Goal: Transaction & Acquisition: Download file/media

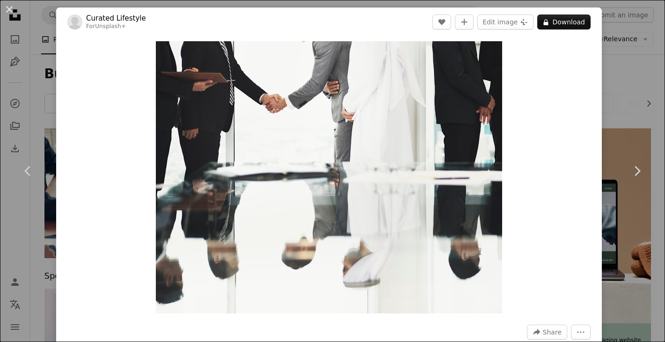
scroll to position [2143, 0]
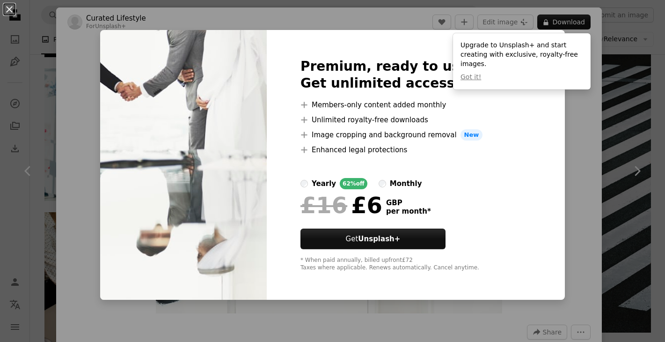
click at [569, 127] on div "An X shape Premium, ready to use images. Get unlimited access. A plus sign Memb…" at bounding box center [332, 171] width 665 height 342
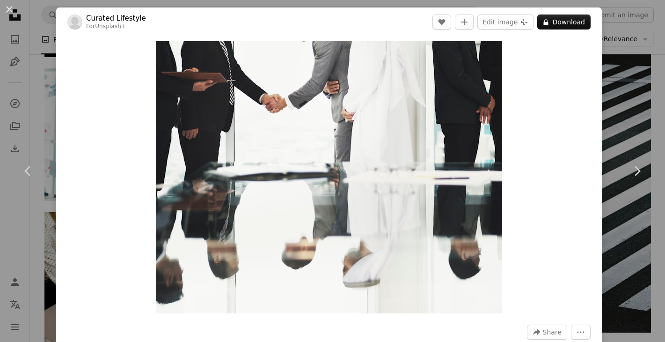
click at [621, 117] on div "An X shape Chevron left Chevron right Curated Lifestyle For Unsplash+ A heart A…" at bounding box center [332, 171] width 665 height 342
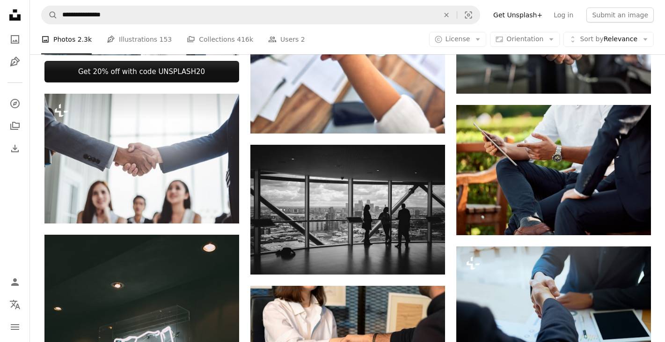
scroll to position [428, 0]
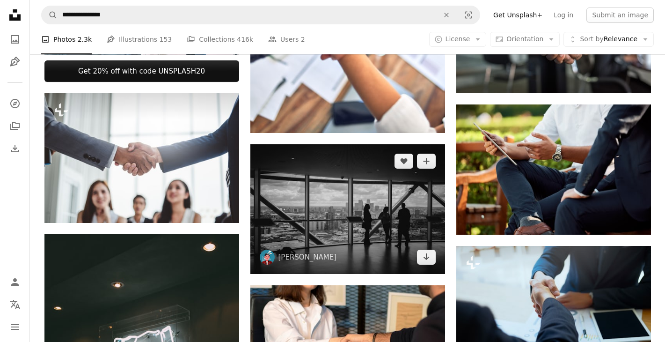
click at [367, 200] on img at bounding box center [347, 209] width 195 height 130
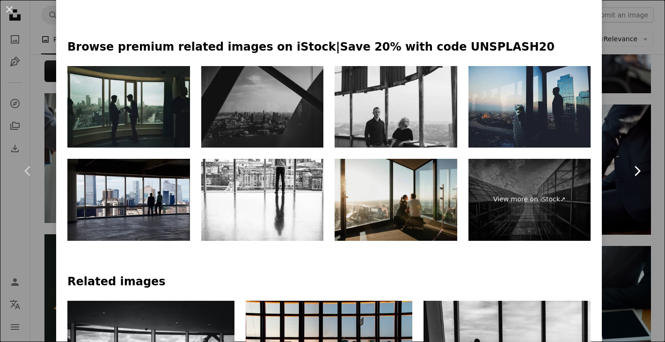
scroll to position [457, 0]
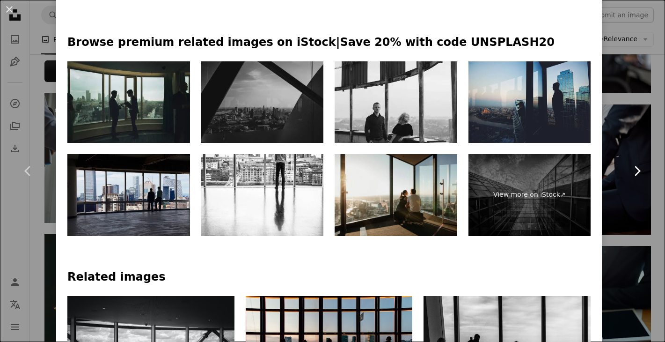
click at [655, 127] on link "Chevron right" at bounding box center [637, 171] width 56 height 90
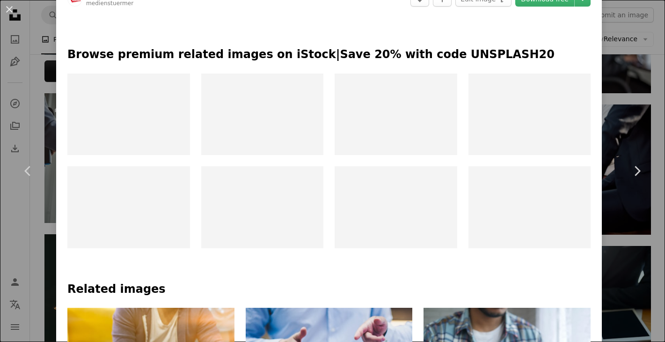
click at [638, 125] on div "An X shape Chevron left Chevron right Medienstürmer medienstuermer A heart A pl…" at bounding box center [332, 171] width 665 height 342
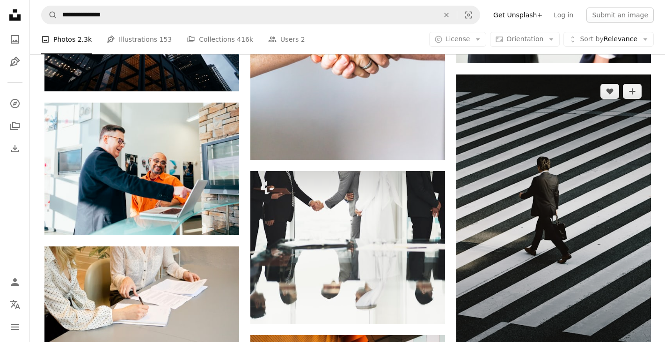
scroll to position [2109, 0]
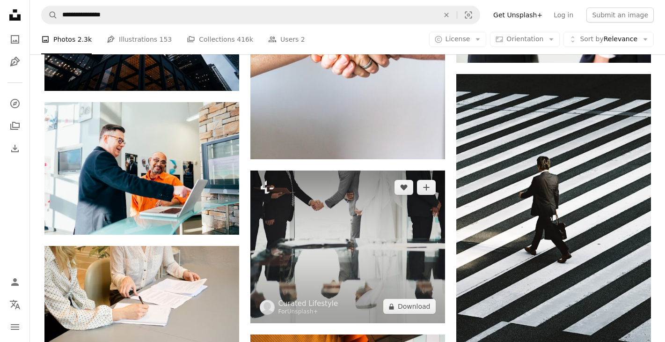
click at [422, 243] on img at bounding box center [347, 246] width 195 height 153
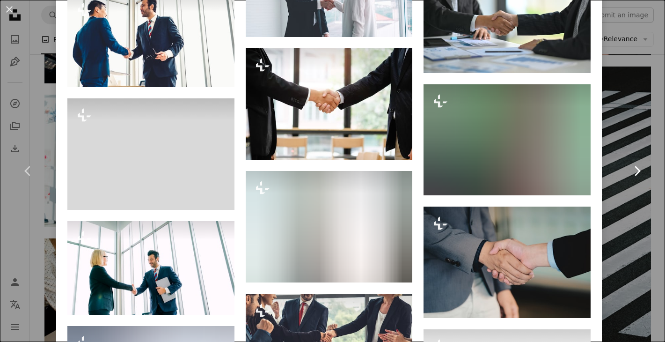
scroll to position [2666, 0]
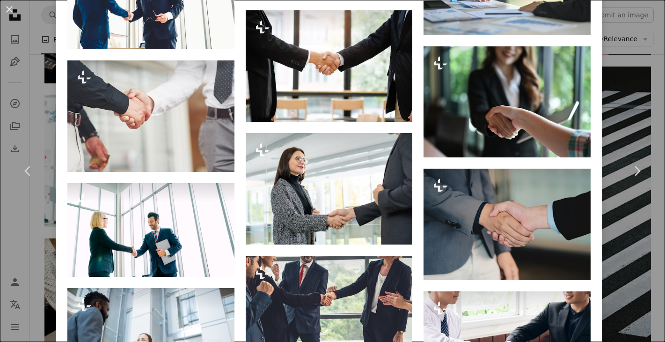
click at [616, 99] on div "An X shape Chevron left Chevron right Curated Lifestyle For Unsplash+ A heart A…" at bounding box center [332, 171] width 665 height 342
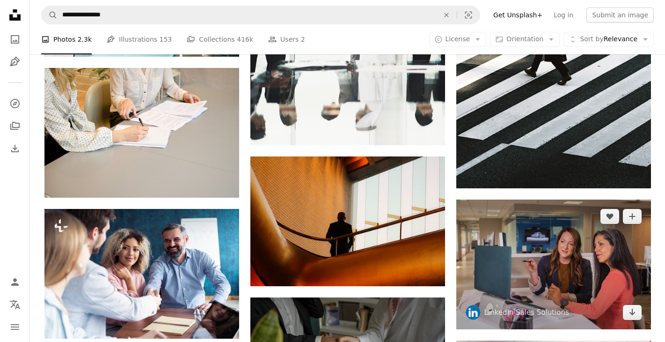
scroll to position [2381, 0]
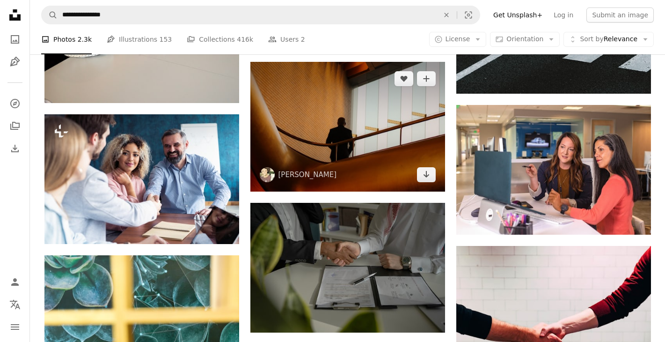
click at [379, 117] on img at bounding box center [347, 127] width 195 height 130
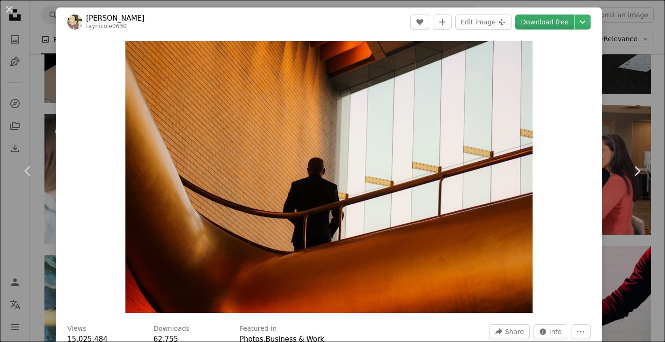
click at [552, 25] on link "Download free" at bounding box center [544, 22] width 59 height 15
